Goal: Task Accomplishment & Management: Use online tool/utility

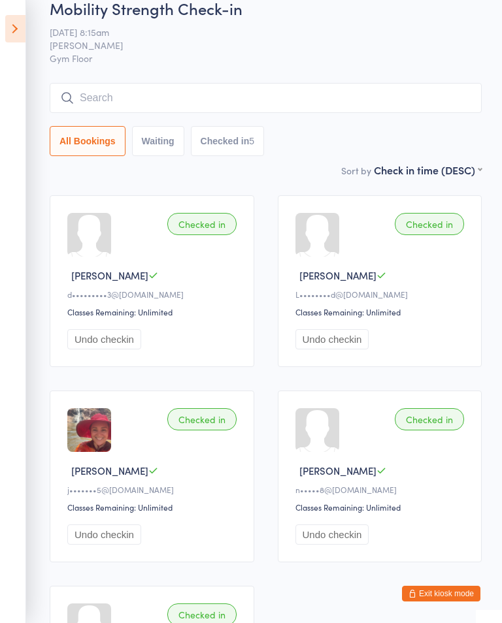
scroll to position [24, 0]
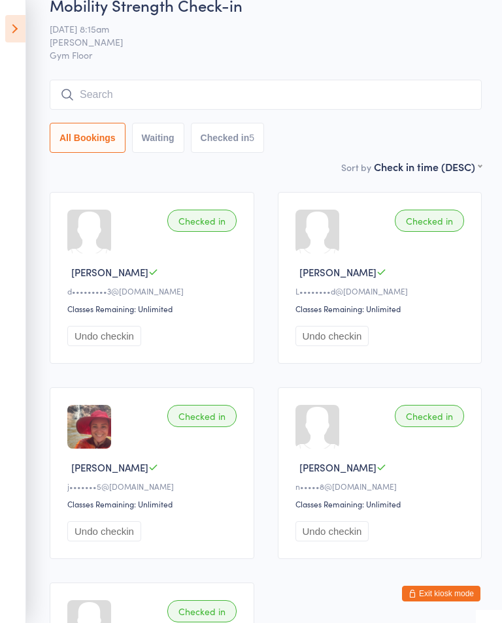
click at [290, 103] on input "search" at bounding box center [266, 95] width 432 height 30
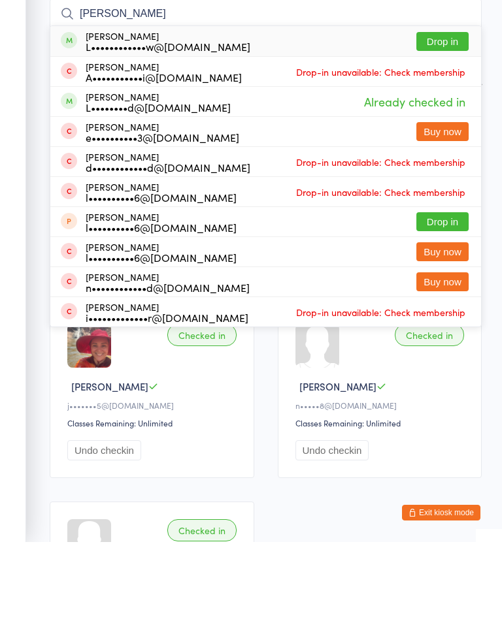
type input "Landi"
click at [451, 113] on button "Drop in" at bounding box center [442, 122] width 52 height 19
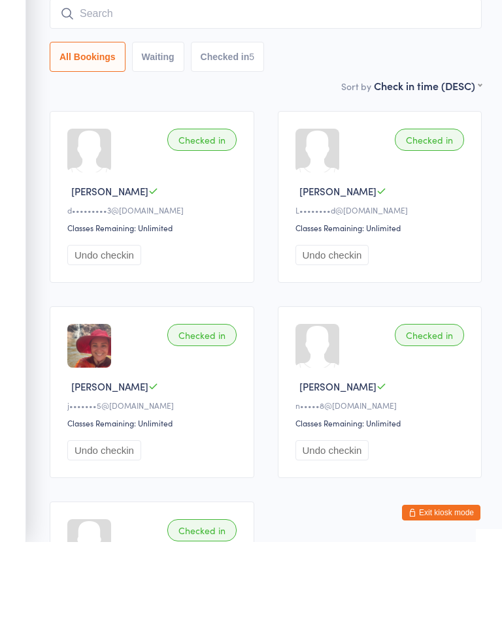
scroll to position [105, 0]
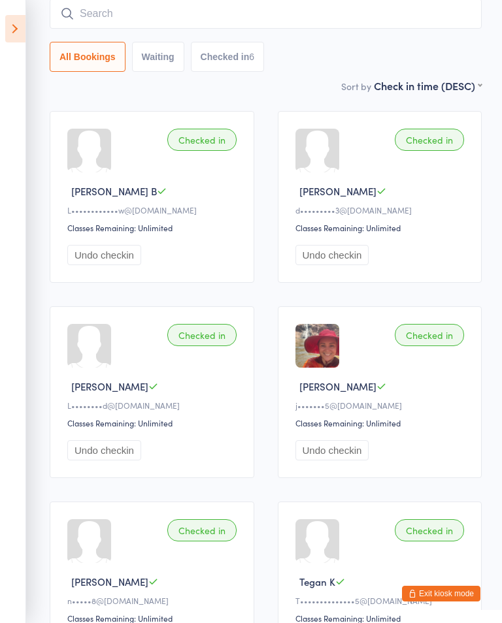
click at [36, 54] on ui-view "Mobility Strength Check-in 11 Sep 8:15am Wil barker Gym Floor Manual search Sca…" at bounding box center [251, 299] width 502 height 772
click at [28, 49] on ui-view "Mobility Strength Check-in 11 Sep 8:15am Wil barker Gym Floor Manual search Sca…" at bounding box center [251, 299] width 502 height 772
click at [7, 24] on icon at bounding box center [15, 28] width 20 height 27
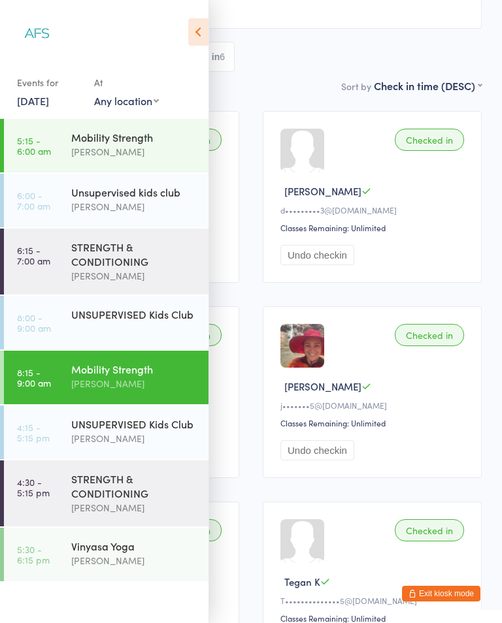
click at [118, 264] on div "STRENGTH & CONDITIONING" at bounding box center [134, 254] width 126 height 29
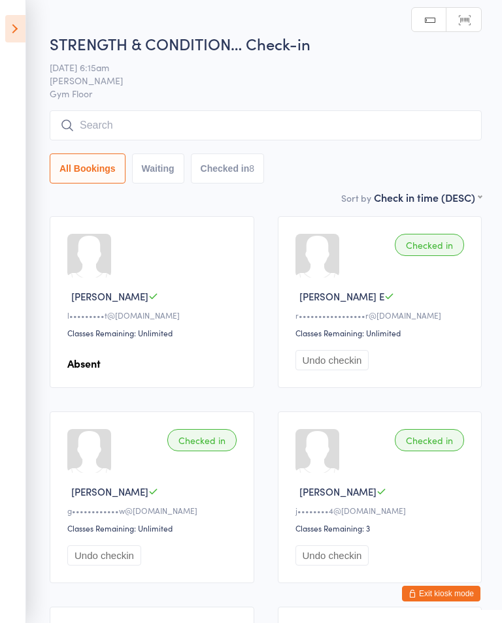
click at [24, 29] on icon at bounding box center [15, 28] width 20 height 27
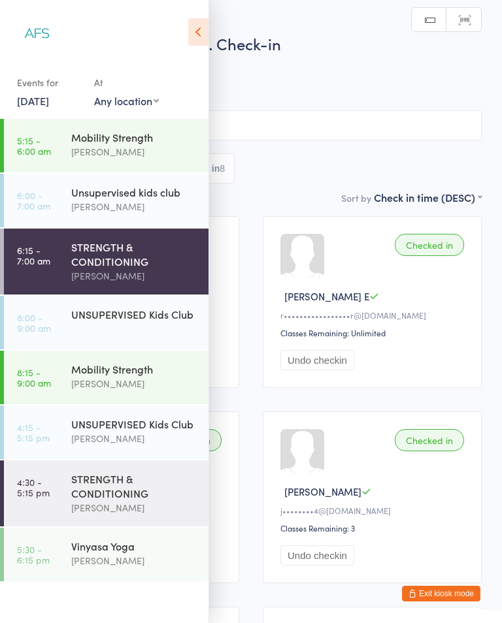
click at [123, 152] on div "Wil barker" at bounding box center [134, 151] width 126 height 15
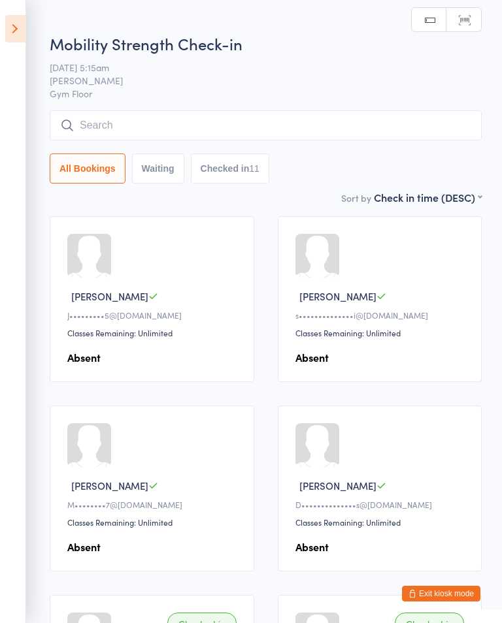
click at [20, 31] on icon at bounding box center [15, 28] width 20 height 27
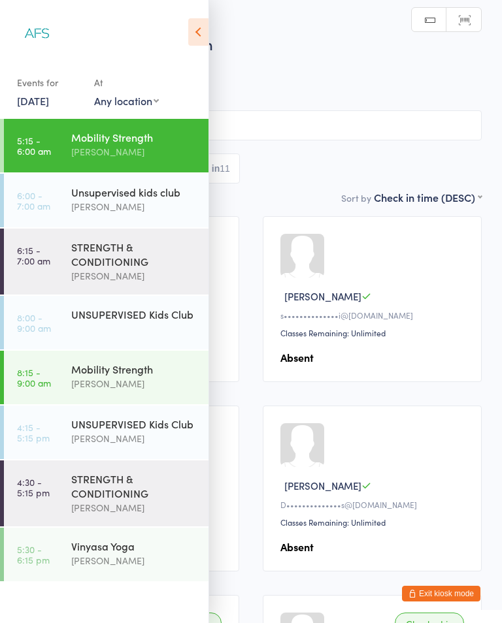
click at [165, 500] on div "STRENGTH & CONDITIONING" at bounding box center [134, 486] width 126 height 29
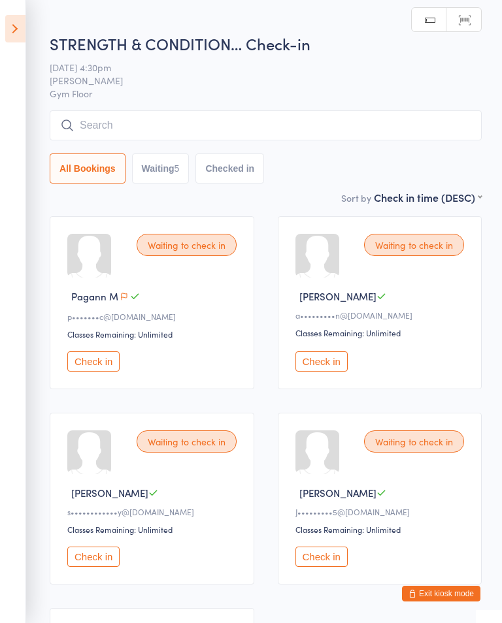
click at [24, 24] on icon at bounding box center [15, 28] width 20 height 27
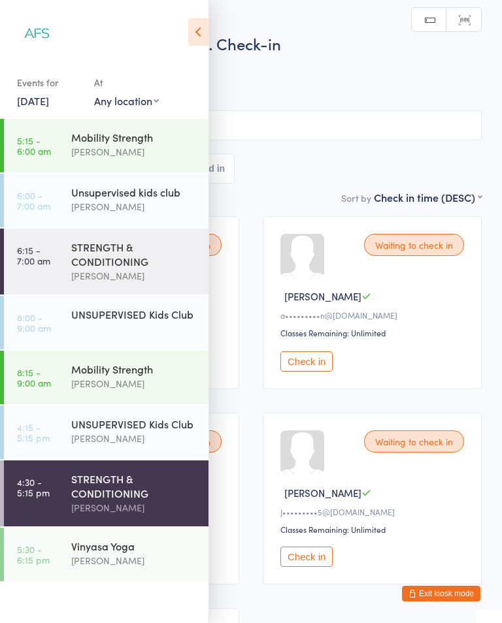
click at [121, 568] on div "[PERSON_NAME]" at bounding box center [134, 560] width 126 height 15
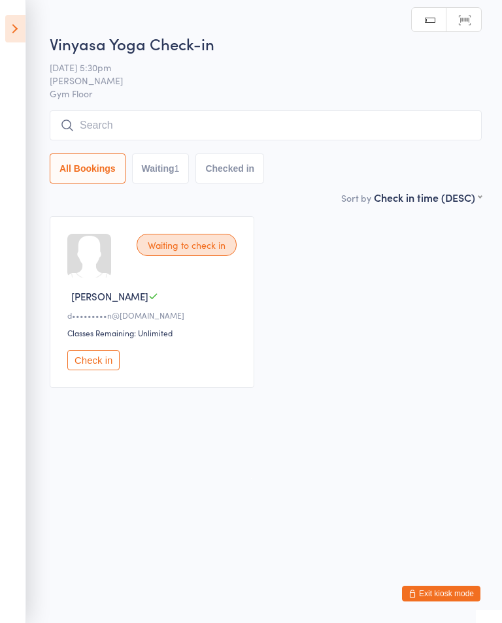
click at [428, 592] on button "Exit kiosk mode" at bounding box center [441, 594] width 78 height 16
